Goal: Information Seeking & Learning: Learn about a topic

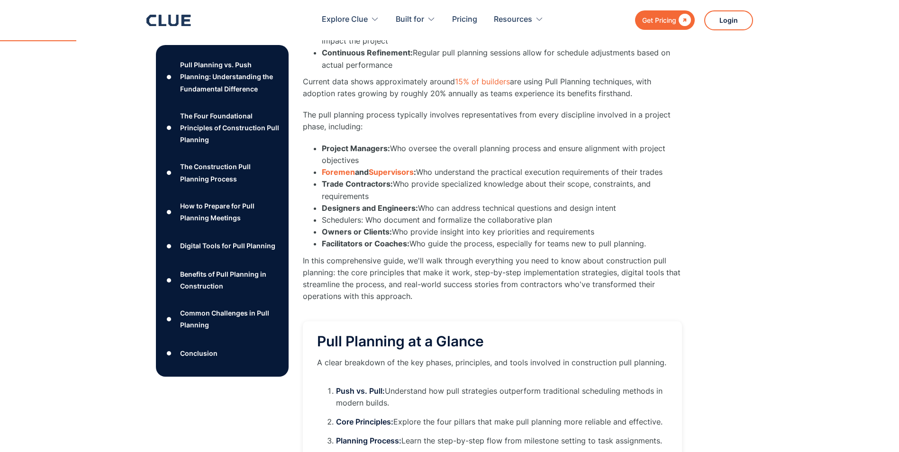
scroll to position [47, 0]
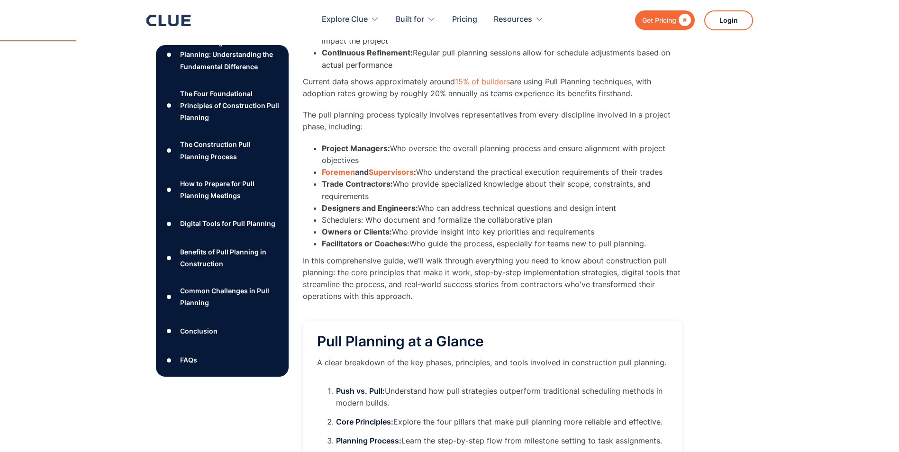
click at [244, 137] on div "● The Construction Pull Planning Process ○ 1. Establish Clear Milestones: Creat…" at bounding box center [223, 151] width 118 height 31
click at [242, 143] on div "The Construction Pull Planning Process" at bounding box center [230, 150] width 100 height 24
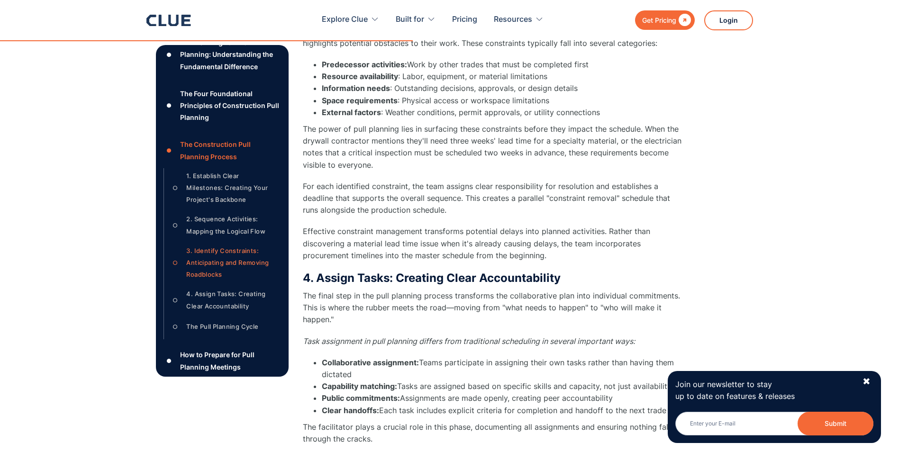
scroll to position [3961, 0]
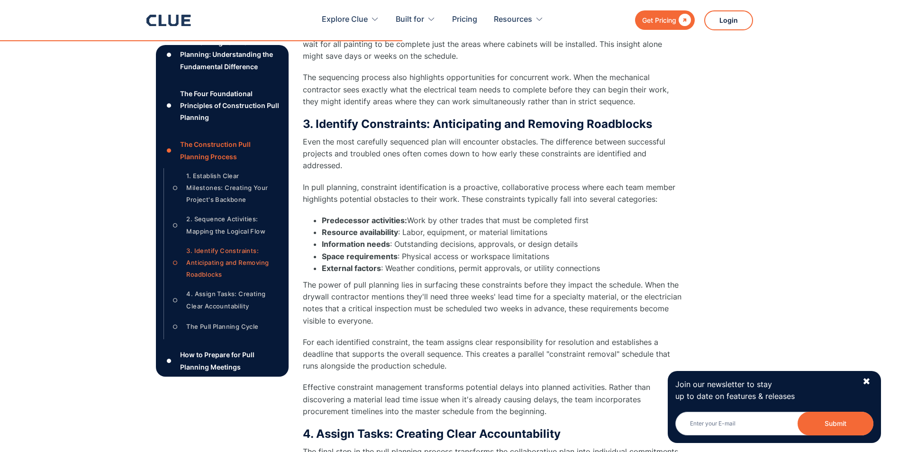
click at [229, 183] on div "1. Establish Clear Milestones: Creating Your Project's Backbone" at bounding box center [229, 188] width 87 height 36
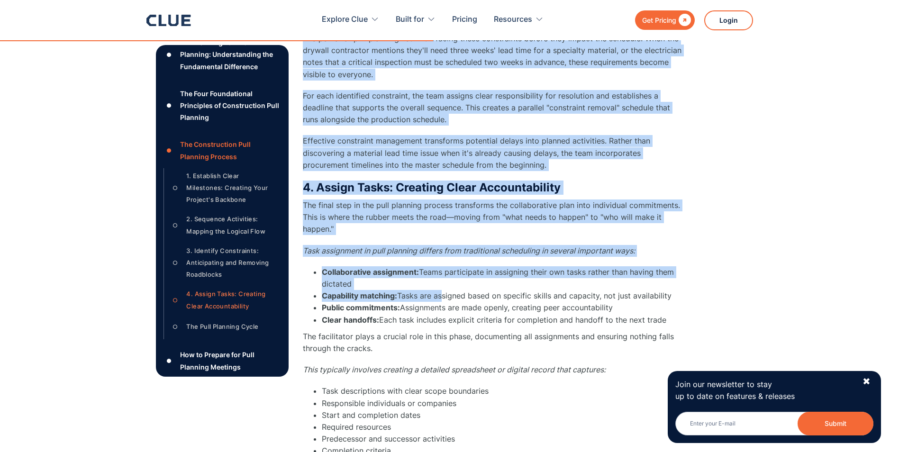
scroll to position [4357, 0]
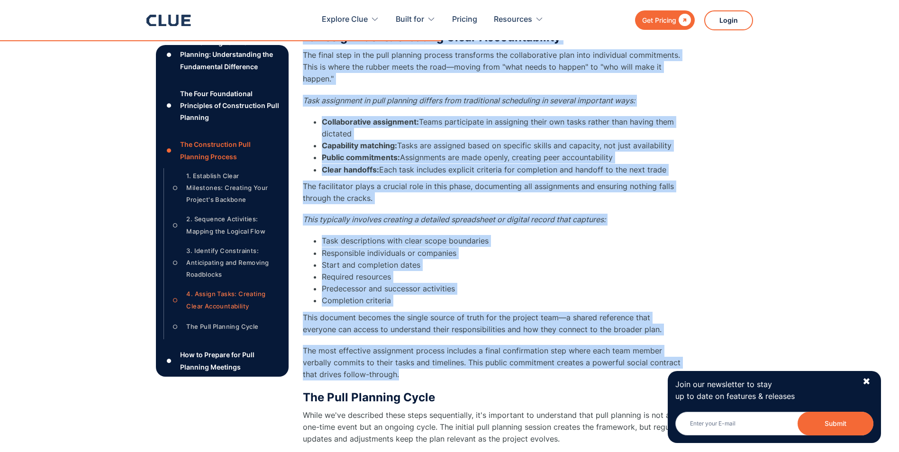
drag, startPoint x: 302, startPoint y: 69, endPoint x: 475, endPoint y: 364, distance: 342.0
copy div "7. Loremipsu Dolor Sitametcon: Adipisci Elit Seddoei't Incididu Utlab etdolorem…"
click at [645, 152] on li "Public commitments: Assignments are made openly, creating peer accountability" at bounding box center [502, 158] width 360 height 12
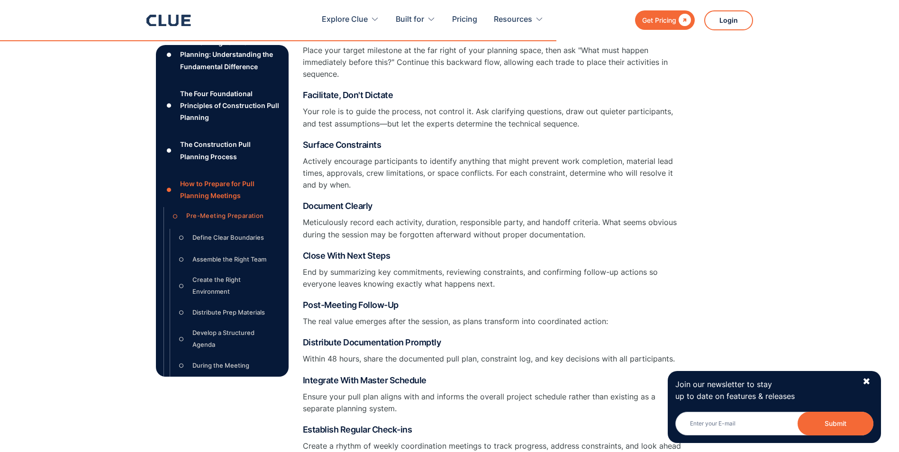
scroll to position [5664, 0]
